Goal: Information Seeking & Learning: Check status

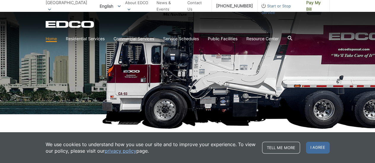
scroll to position [208, 0]
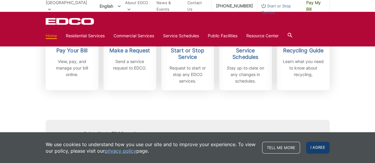
click at [317, 148] on span "I agree" at bounding box center [318, 148] width 24 height 12
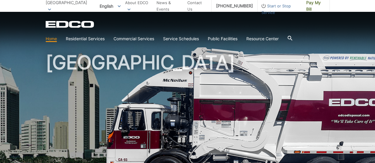
scroll to position [0, 0]
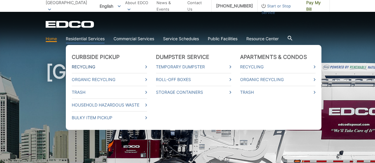
click at [92, 65] on link "Recycling" at bounding box center [109, 67] width 75 height 7
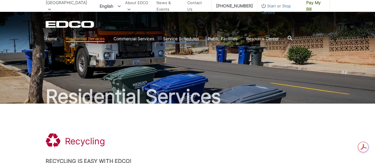
click at [173, 39] on link "Service Schedules" at bounding box center [181, 39] width 36 height 7
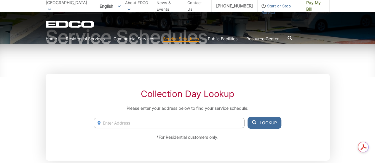
scroll to position [59, 0]
click at [130, 119] on input "Enter Address" at bounding box center [169, 123] width 151 height 10
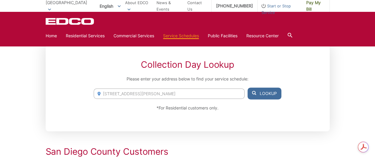
scroll to position [89, 0]
click at [148, 95] on input "3637 gayle street" at bounding box center [169, 94] width 151 height 10
drag, startPoint x: 140, startPoint y: 95, endPoint x: 114, endPoint y: 96, distance: 26.7
click at [114, 96] on input "3637 gayle street" at bounding box center [169, 94] width 151 height 10
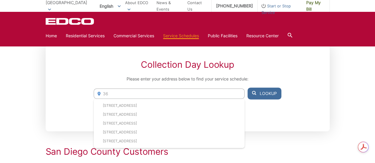
type input "3"
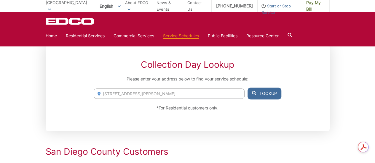
click at [268, 95] on button "Lookup" at bounding box center [265, 94] width 34 height 12
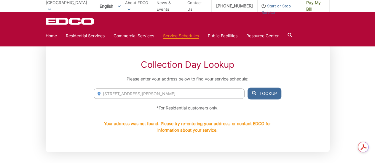
drag, startPoint x: 152, startPoint y: 97, endPoint x: 102, endPoint y: 95, distance: 50.8
click at [102, 95] on input "3637 gayle street" at bounding box center [169, 94] width 151 height 10
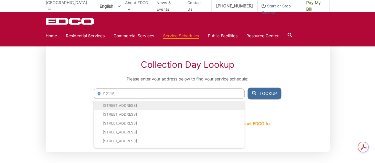
click at [148, 106] on li "5117 73rd St, San Diego, CA, 92115" at bounding box center [169, 105] width 151 height 9
type input "5117 73rd St, San Diego, CA, 92115"
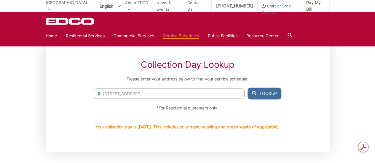
click at [255, 95] on icon at bounding box center [254, 93] width 4 height 4
